Goal: Find specific page/section: Find specific page/section

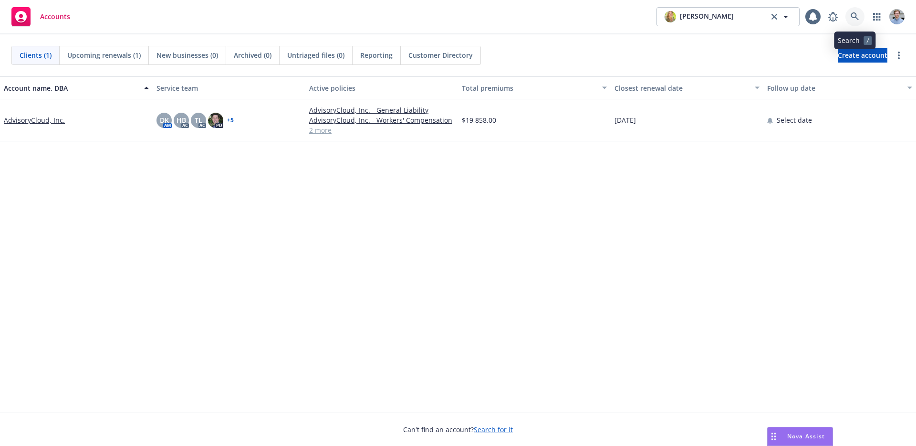
click at [855, 12] on icon at bounding box center [855, 16] width 8 height 8
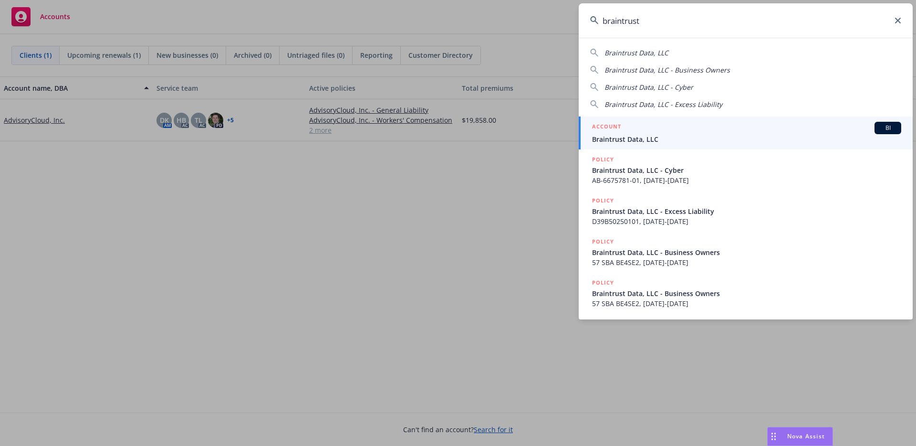
type input "braintrust"
click at [650, 134] on span "Braintrust Data, LLC" at bounding box center [746, 139] width 309 height 10
